Goal: Information Seeking & Learning: Learn about a topic

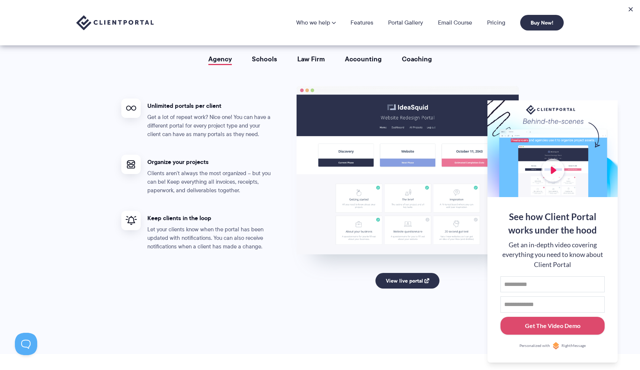
click at [472, 328] on section "Portals for your clients that look great, run smoothly, and professionalize you…" at bounding box center [320, 152] width 640 height 404
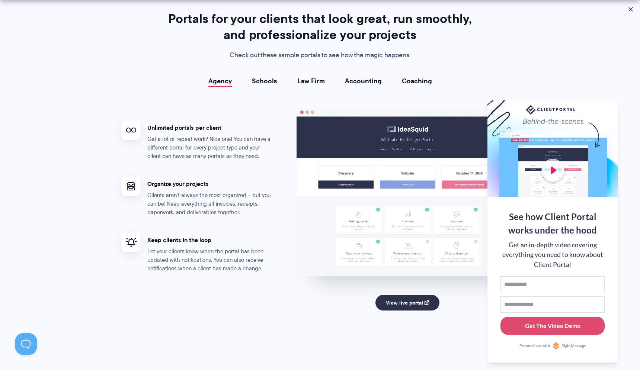
scroll to position [1340, 0]
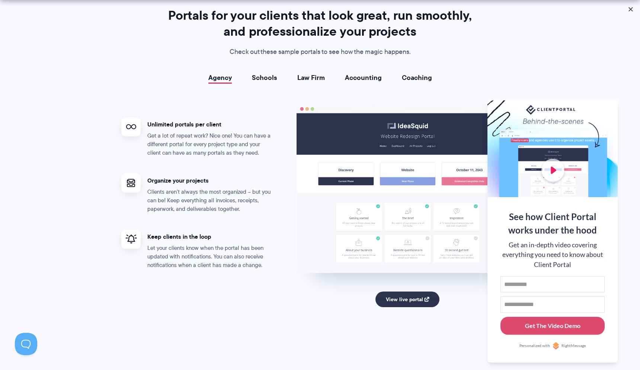
click at [411, 288] on div "View live portal" at bounding box center [407, 304] width 222 height 38
click at [409, 296] on link "View live portal" at bounding box center [407, 300] width 64 height 16
click at [418, 82] on div "Agency Schools Law Firm Accounting Coaching Agency Unlimited portals per client…" at bounding box center [319, 204] width 397 height 260
click at [412, 77] on link "Coaching" at bounding box center [417, 77] width 30 height 7
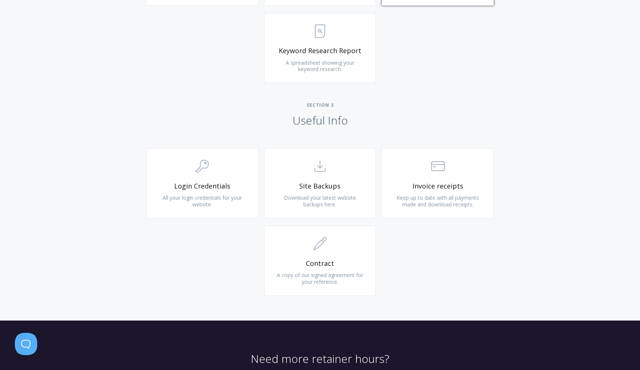
scroll to position [611, 0]
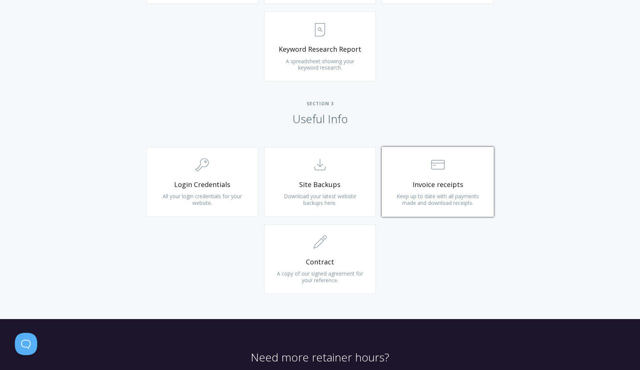
click at [431, 208] on link ".st0{fill:none;stroke:#000000;stroke-width:2;stroke-miterlimit:10;} Financial I…" at bounding box center [438, 182] width 112 height 70
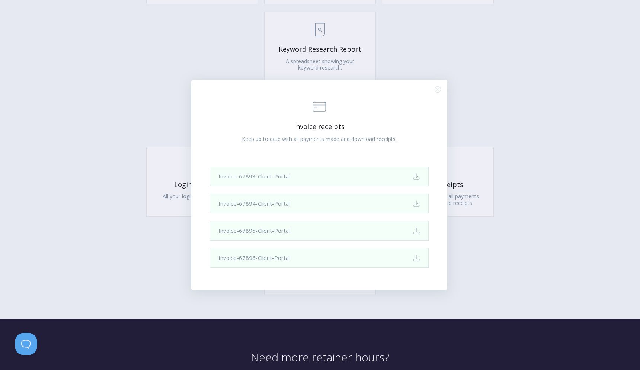
click at [437, 90] on icon ".st0{fill:none;stroke:#000000;stroke-width:2;stroke-miterlimit:10;} Close" at bounding box center [438, 89] width 6 height 6
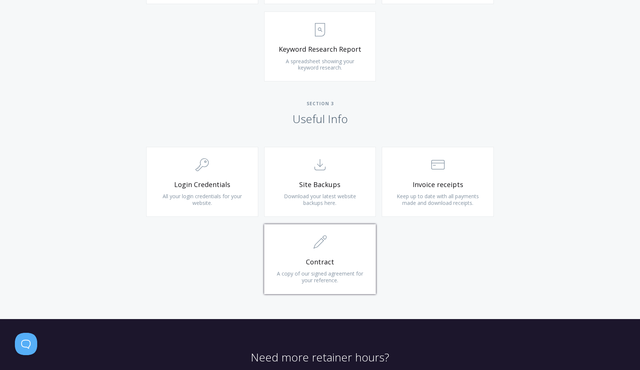
click at [320, 270] on link ".st0{fill:none;stroke:#000000;stroke-width:2;stroke-miterlimit:10;} 1. General …" at bounding box center [320, 259] width 112 height 70
click at [221, 163] on span ".cls-1{fill:none;stroke:#000;stroke-miterlimit:10;stroke-width:2px;} 1. General" at bounding box center [202, 165] width 89 height 23
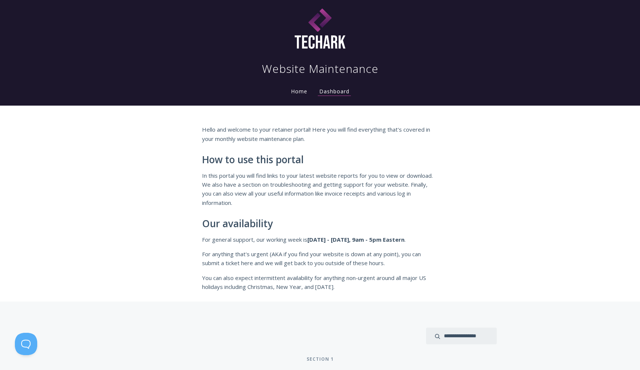
scroll to position [0, 0]
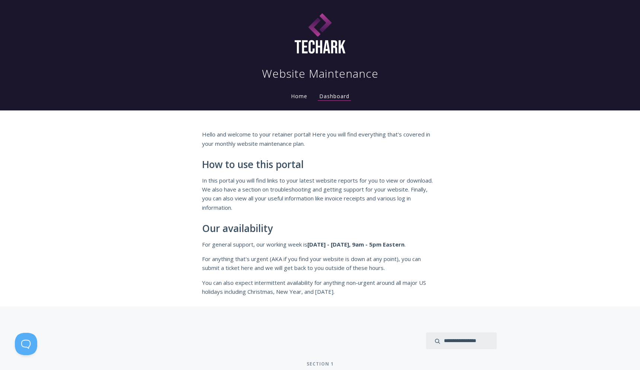
click at [295, 99] on link "Home" at bounding box center [298, 96] width 19 height 7
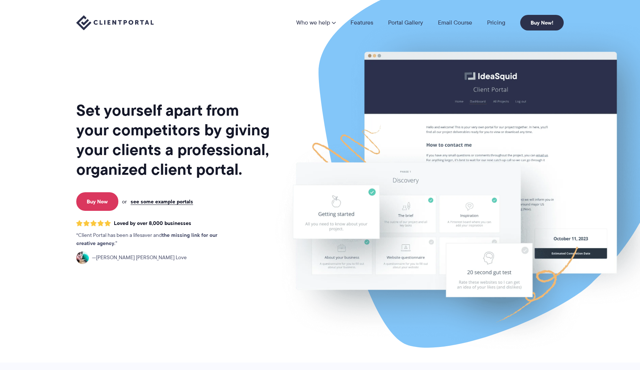
click at [360, 17] on nav "Who we help Who we help View pricing Agencies See how Client Portal can help gi…" at bounding box center [429, 23] width 267 height 16
click at [360, 22] on link "Features" at bounding box center [361, 23] width 23 height 6
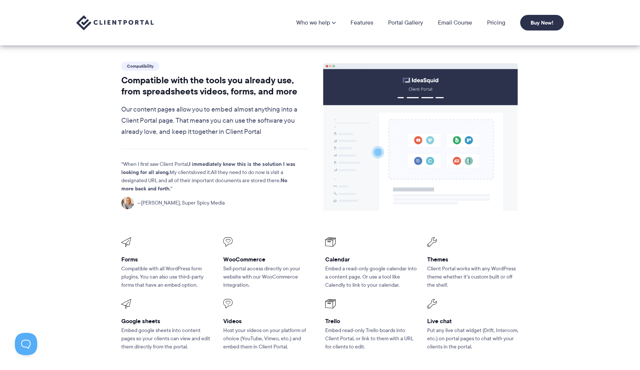
scroll to position [825, 0]
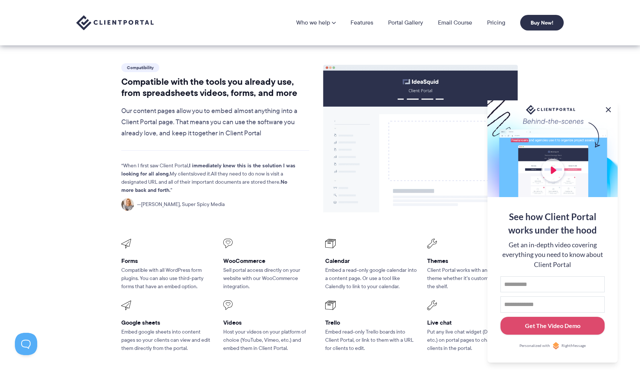
click at [606, 110] on button at bounding box center [608, 109] width 9 height 9
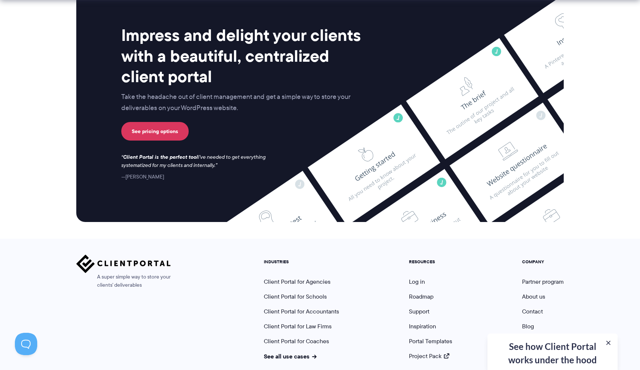
scroll to position [1928, 0]
